Goal: Download file/media

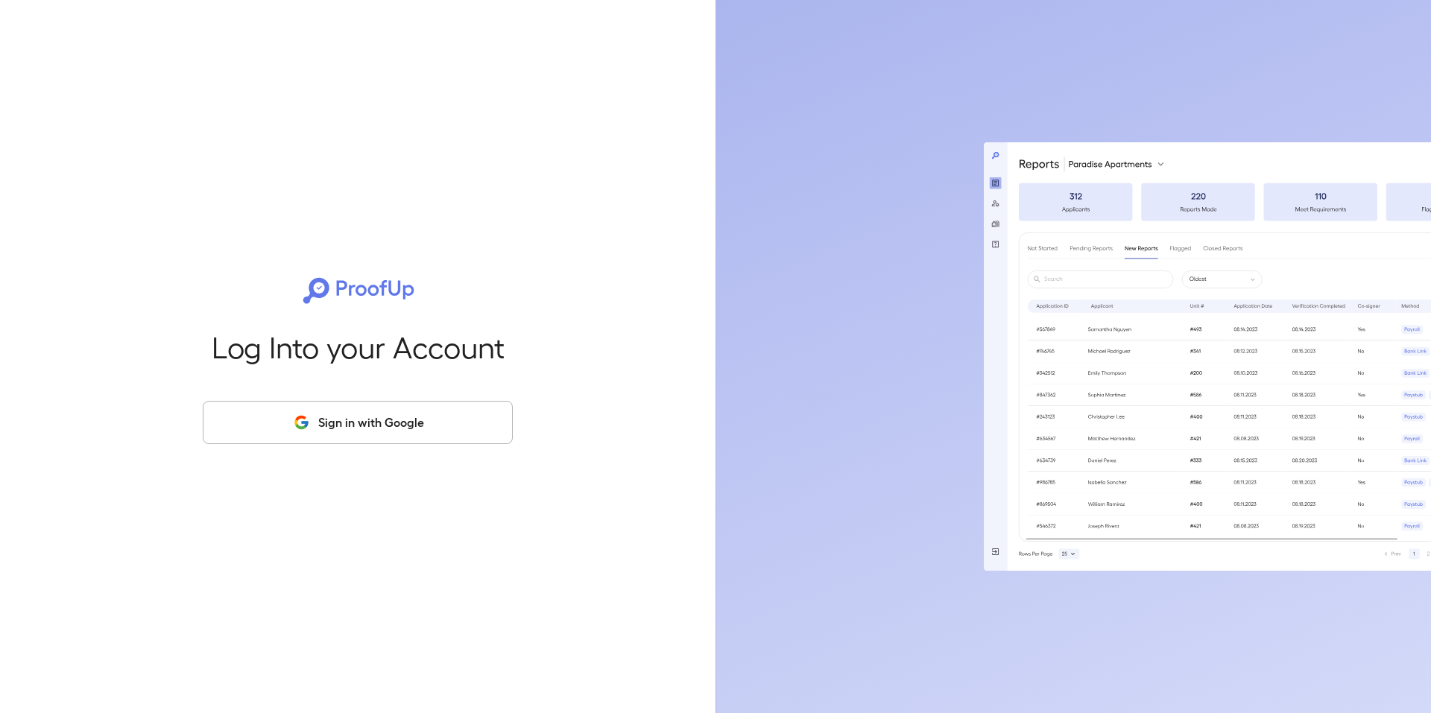
click at [318, 406] on button "Sign in with Google" at bounding box center [358, 422] width 310 height 43
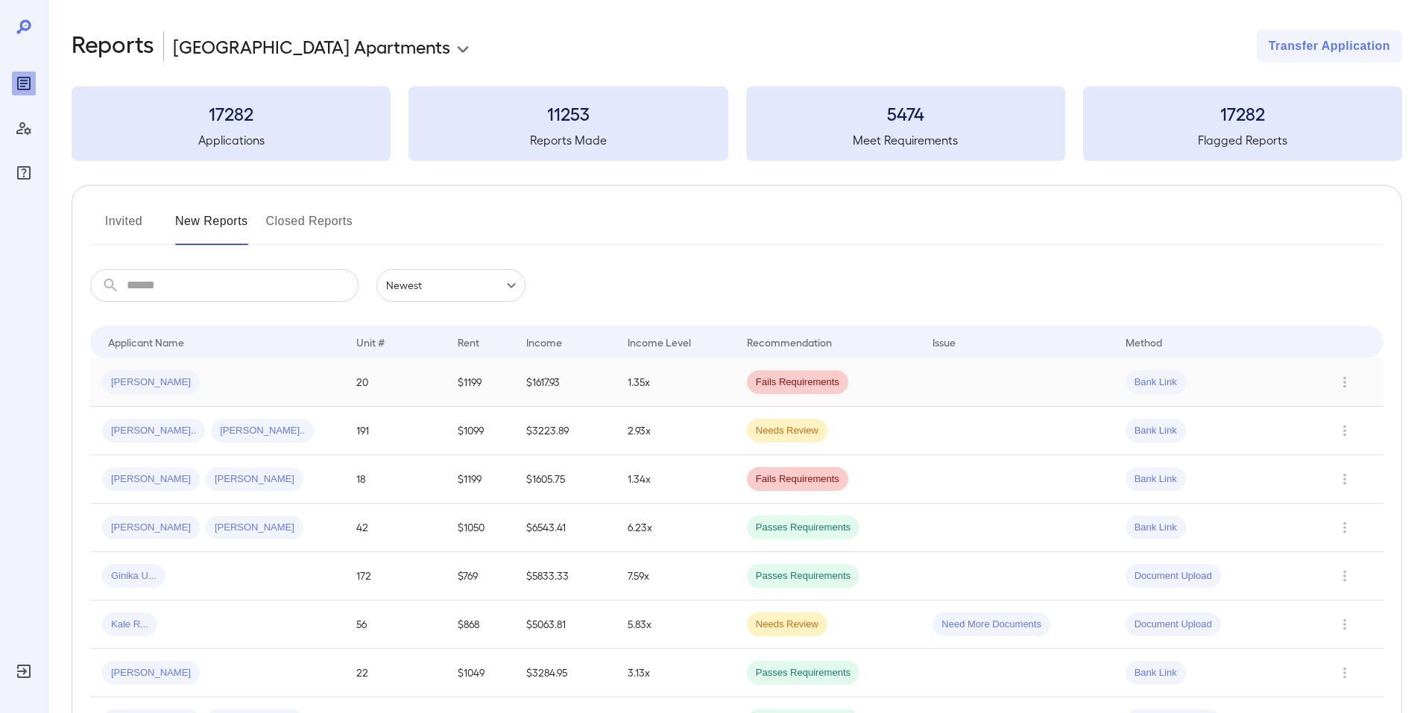
click at [1007, 399] on td at bounding box center [1017, 383] width 192 height 48
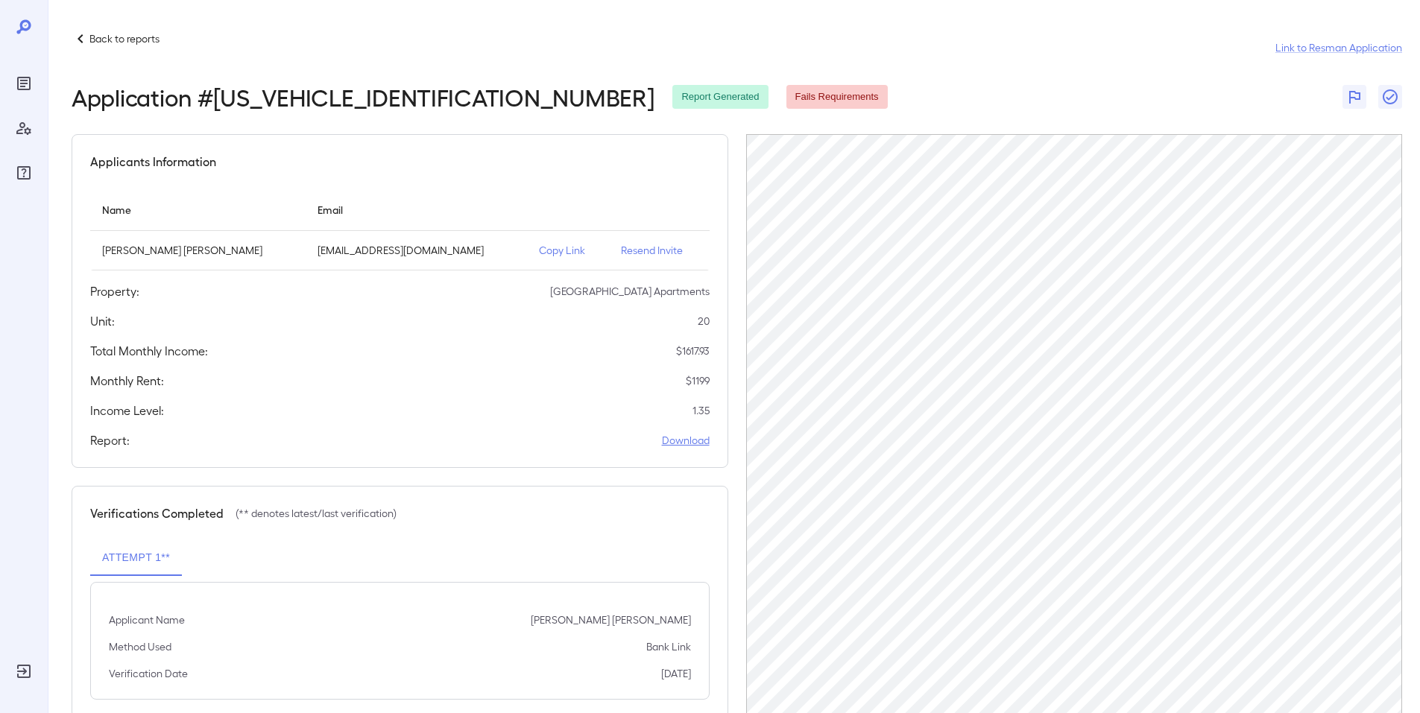
click at [708, 446] on link "Download" at bounding box center [686, 440] width 48 height 15
